Goal: Information Seeking & Learning: Learn about a topic

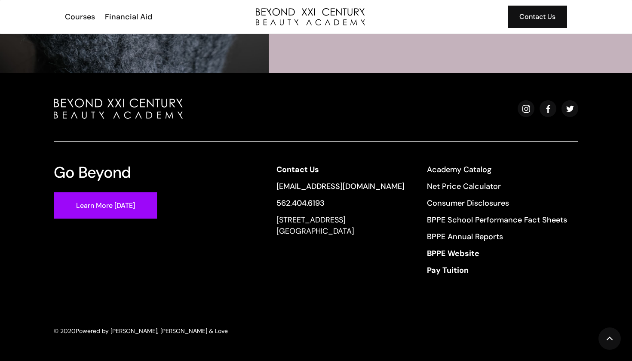
scroll to position [1910, 0]
drag, startPoint x: 282, startPoint y: 222, endPoint x: 388, endPoint y: 239, distance: 107.1
click at [388, 239] on div "Contact Us [EMAIL_ADDRESS][DOMAIN_NAME] 562.404.6193 [STREET_ADDRESS]" at bounding box center [340, 222] width 128 height 117
copy div "[STREET_ADDRESS]"
click at [438, 187] on link "Net Price Calculator" at bounding box center [497, 186] width 140 height 11
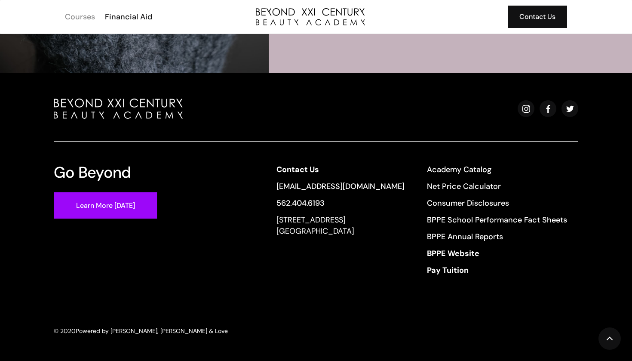
click at [92, 17] on div "Courses" at bounding box center [80, 16] width 30 height 11
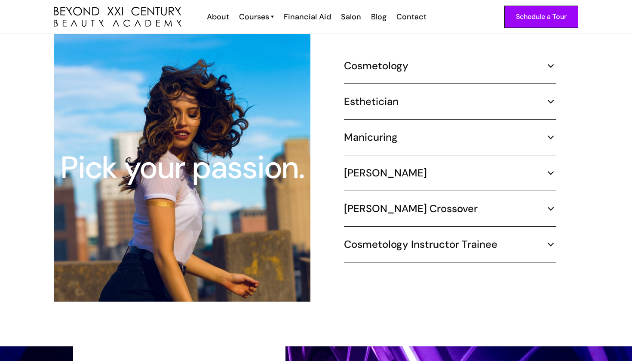
scroll to position [823, 0]
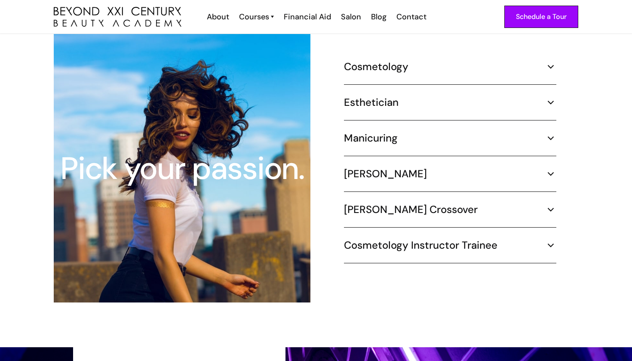
click at [374, 132] on h5 "Manicuring" at bounding box center [371, 138] width 54 height 13
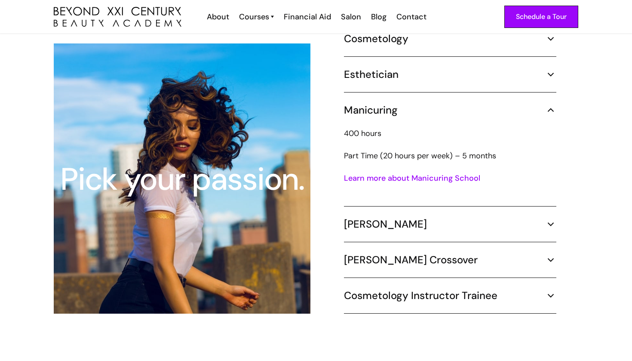
click at [371, 173] on link "Learn more about Manicuring School" at bounding box center [412, 178] width 136 height 10
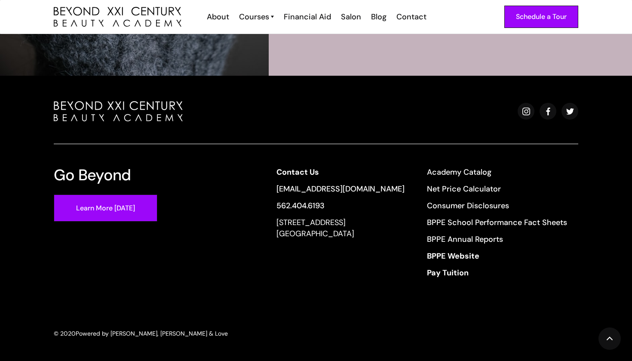
scroll to position [1716, 0]
